Goal: Transaction & Acquisition: Download file/media

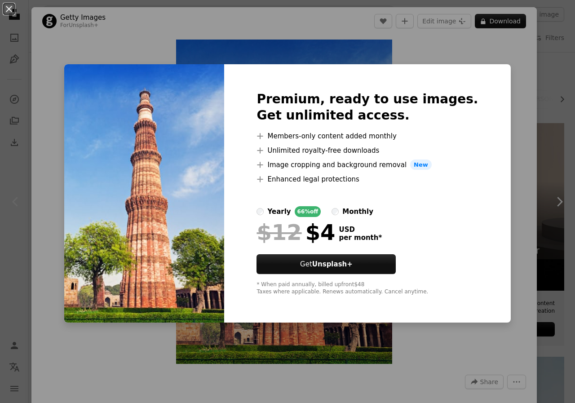
click at [191, 89] on img at bounding box center [144, 193] width 160 height 259
click at [220, 31] on div "An X shape Premium, ready to use images. Get unlimited access. A plus sign Memb…" at bounding box center [287, 201] width 575 height 403
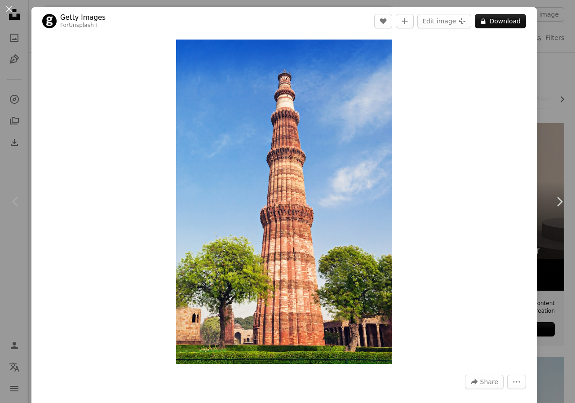
click at [538, 12] on div "An X shape Chevron left Chevron right Getty Images For Unsplash+ A heart A plus…" at bounding box center [287, 201] width 575 height 403
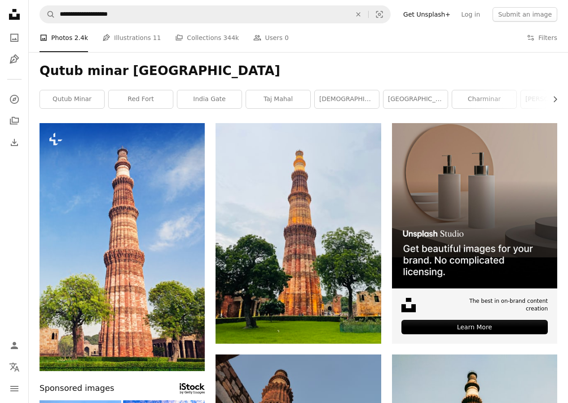
drag, startPoint x: 261, startPoint y: 252, endPoint x: 434, endPoint y: 62, distance: 257.2
click at [434, 62] on div "Qutub minar [GEOGRAPHIC_DATA] Chevron right qutub minar [GEOGRAPHIC_DATA] [GEOG…" at bounding box center [298, 87] width 539 height 71
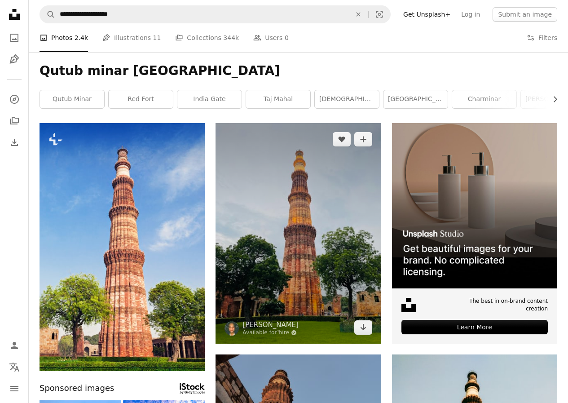
click at [302, 221] on img at bounding box center [298, 233] width 165 height 221
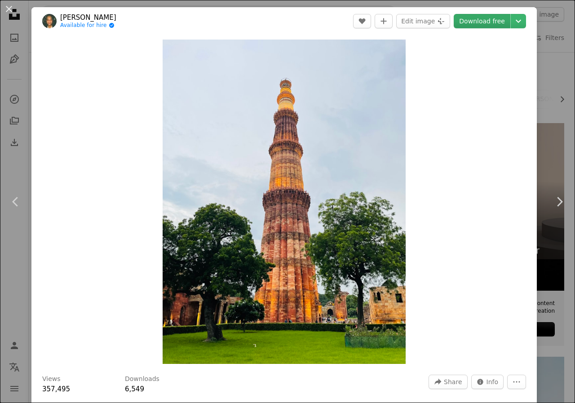
click at [486, 20] on link "Download free" at bounding box center [482, 21] width 57 height 14
